Goal: Find specific page/section: Find specific page/section

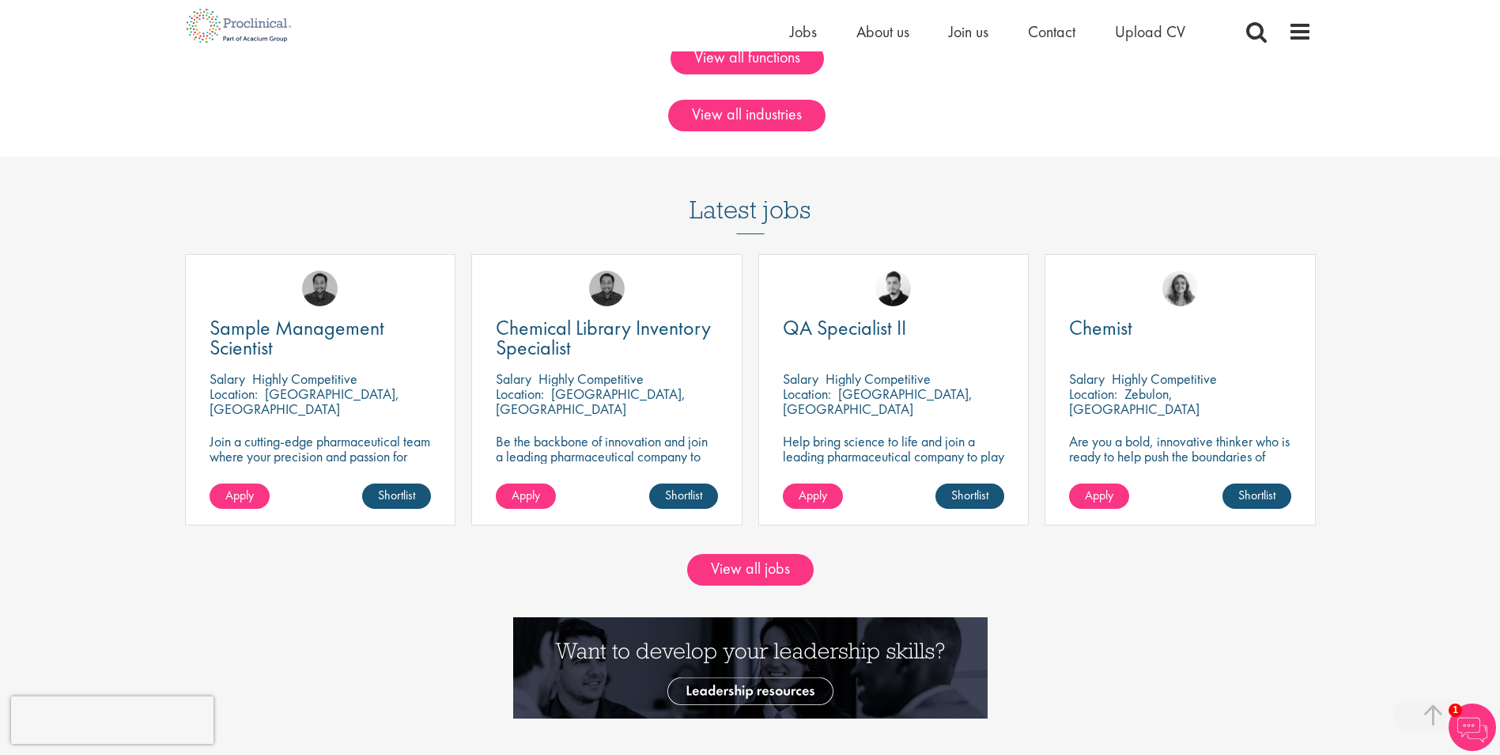
scroll to position [1424, 0]
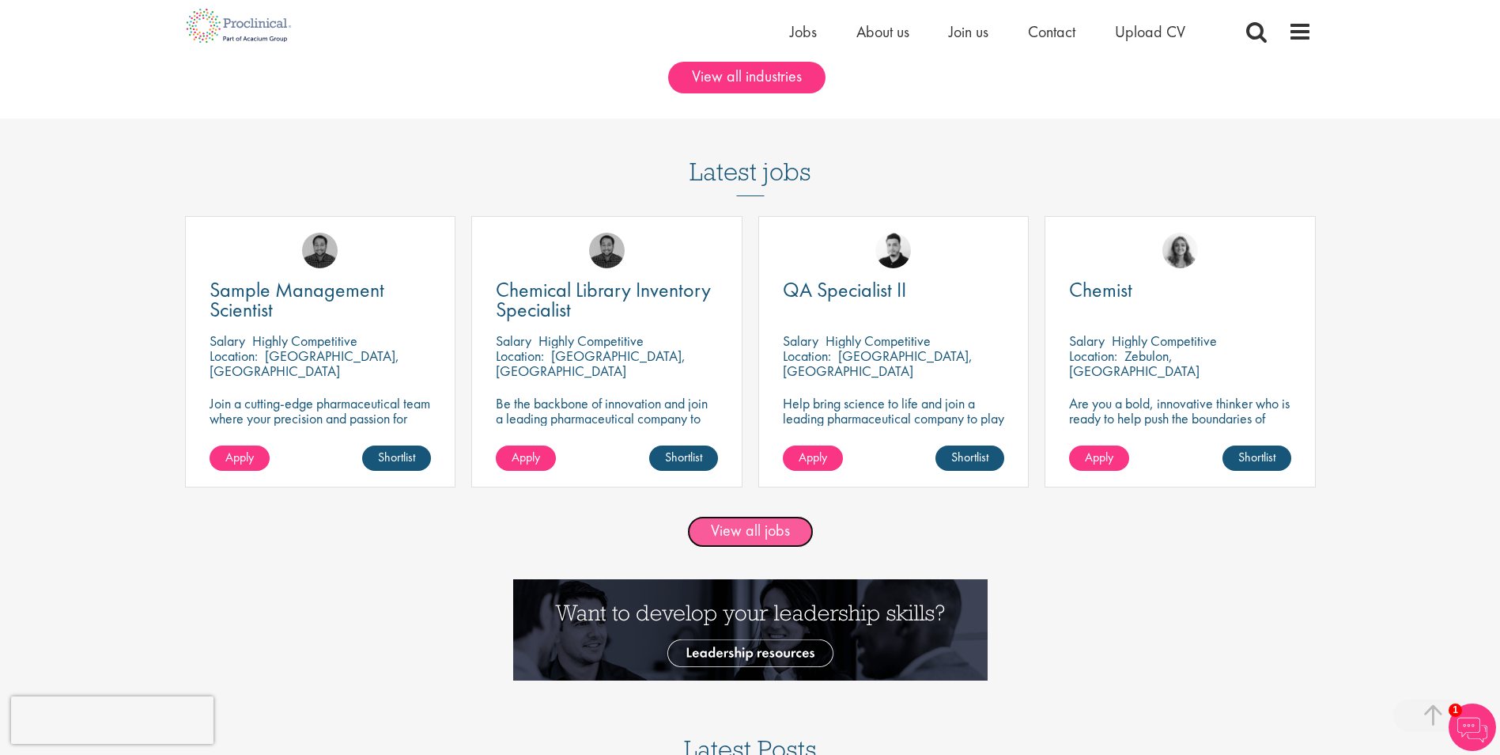
click at [721, 538] on link "View all jobs" at bounding box center [750, 532] width 127 height 32
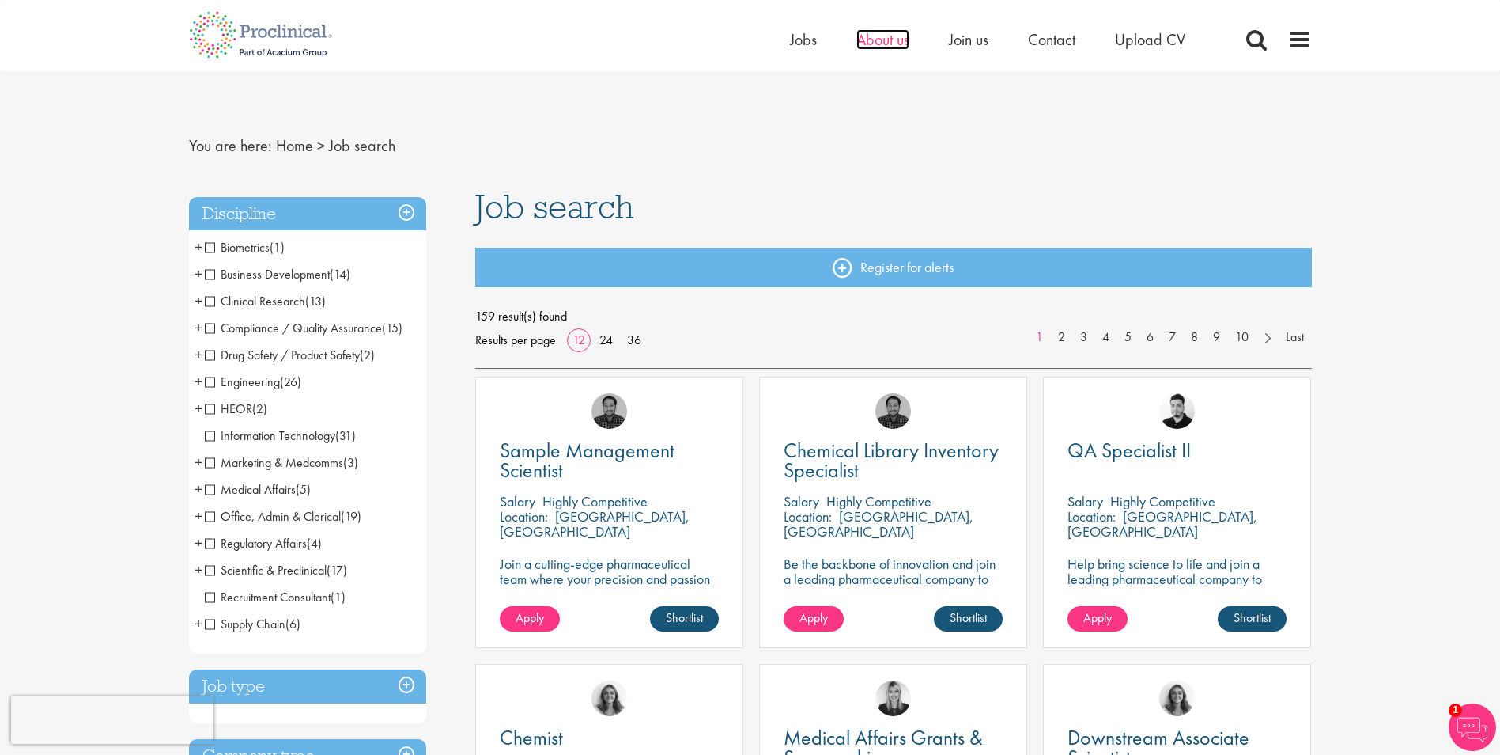
click at [886, 44] on span "About us" at bounding box center [883, 39] width 53 height 21
